Goal: Check status

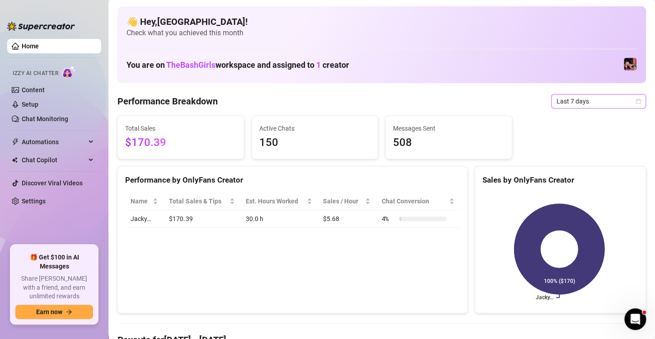
click at [636, 99] on icon "calendar" at bounding box center [638, 100] width 5 height 5
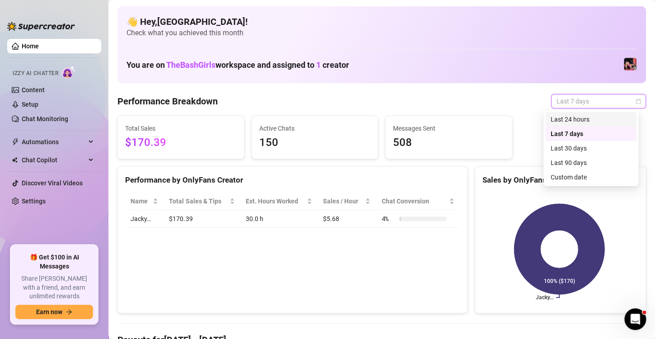
click at [578, 121] on div "Last 24 hours" at bounding box center [591, 119] width 80 height 10
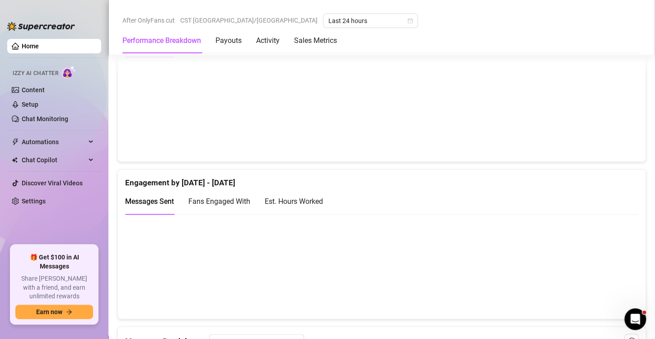
scroll to position [526, 0]
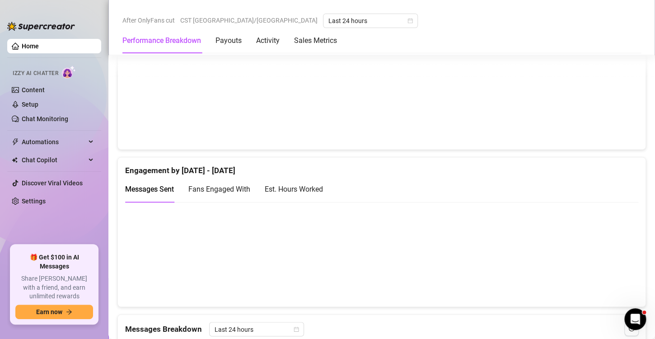
click at [316, 183] on div "Est. Hours Worked" at bounding box center [294, 188] width 58 height 11
click at [255, 262] on canvas at bounding box center [377, 254] width 505 height 90
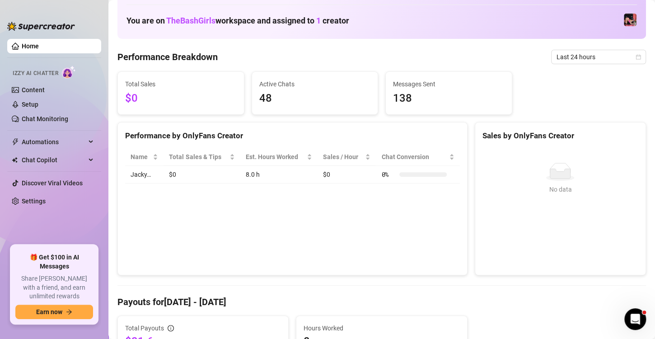
scroll to position [37, 0]
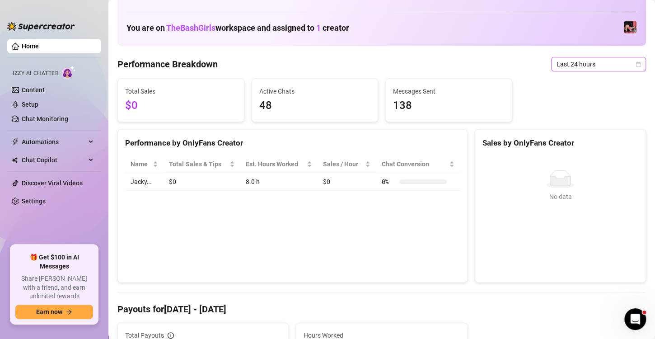
click at [629, 70] on span "Last 24 hours" at bounding box center [598, 64] width 84 height 14
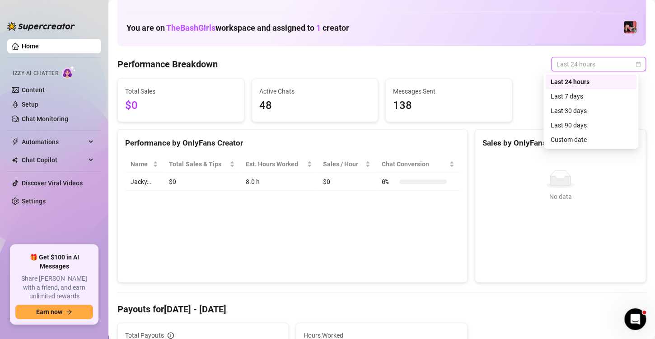
click at [595, 103] on div "Last 7 days" at bounding box center [590, 96] width 91 height 14
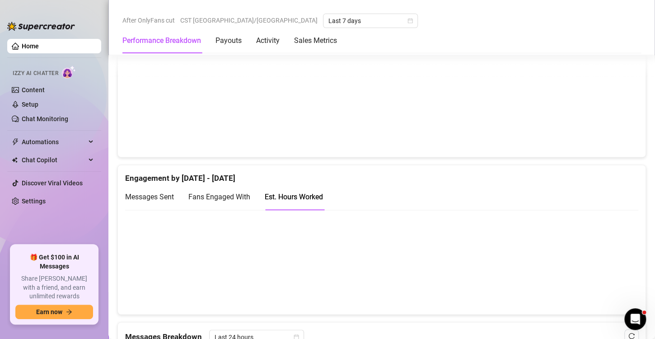
scroll to position [542, 0]
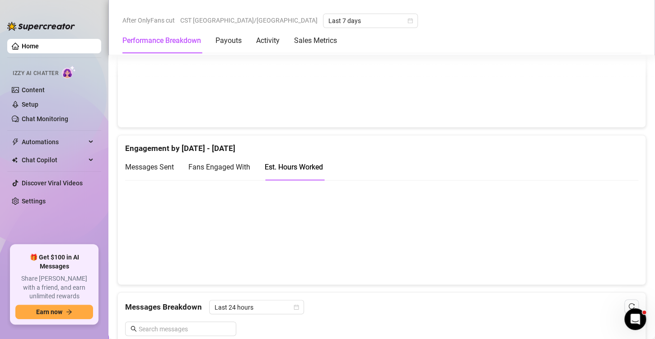
click at [464, 235] on canvas at bounding box center [377, 232] width 505 height 90
click at [412, 250] on canvas at bounding box center [377, 232] width 505 height 90
click at [339, 255] on canvas at bounding box center [377, 232] width 505 height 90
click at [535, 255] on canvas at bounding box center [377, 232] width 505 height 90
